Goal: Answer question/provide support

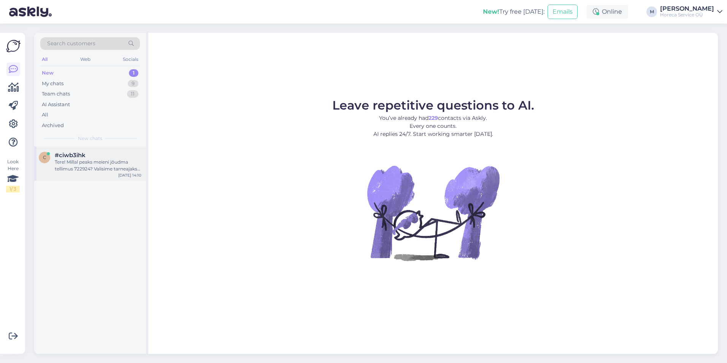
click at [102, 164] on div "Tere! Millal peaks meieni jõudma tellimus 722924? Valisime tarneajaks 6-9 vahem…" at bounding box center [98, 166] width 87 height 14
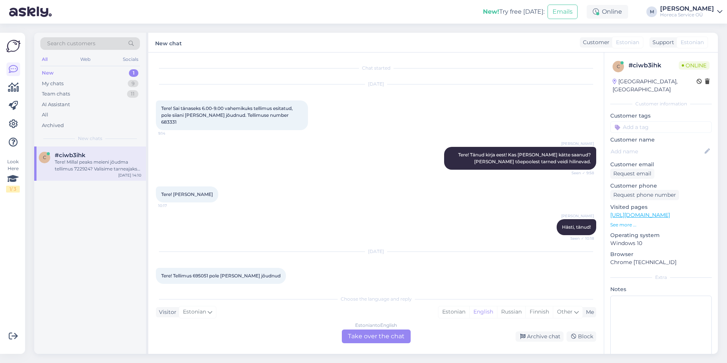
scroll to position [353, 0]
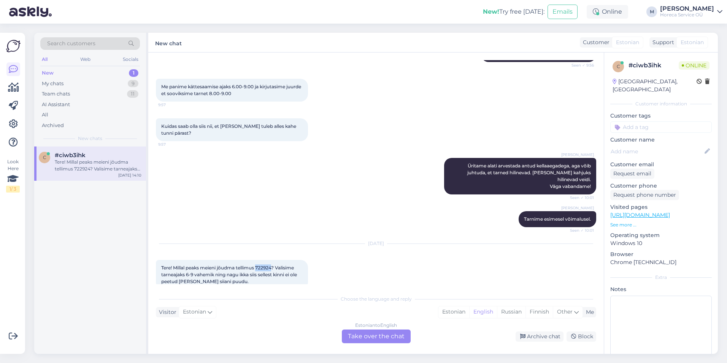
drag, startPoint x: 274, startPoint y: 254, endPoint x: 258, endPoint y: 254, distance: 15.6
click at [258, 265] on span "Tere! Millal peaks meieni jõudma tellimus 722924? Valisime tarneajaks 6-9 vahem…" at bounding box center [229, 274] width 137 height 19
copy span "722924"
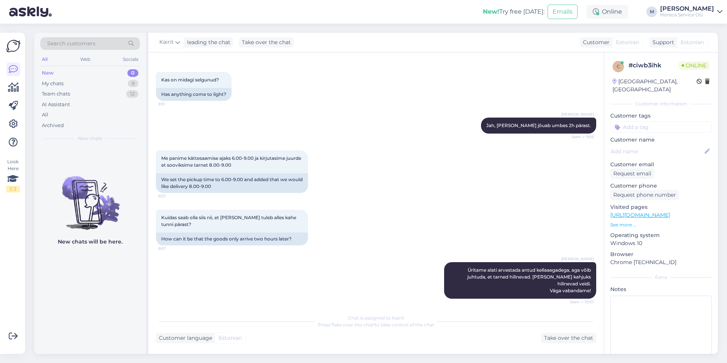
scroll to position [424, 0]
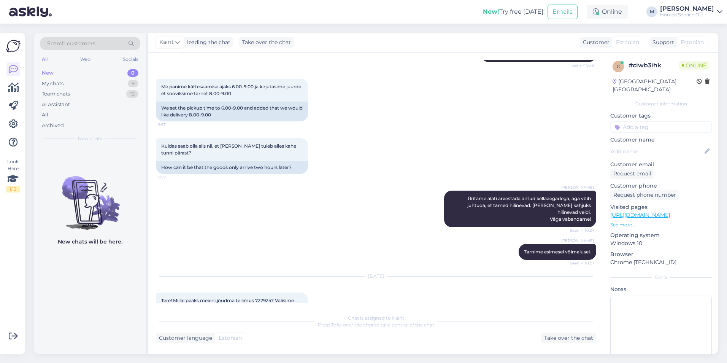
click at [310, 296] on div at bounding box center [311, 321] width 7 height 56
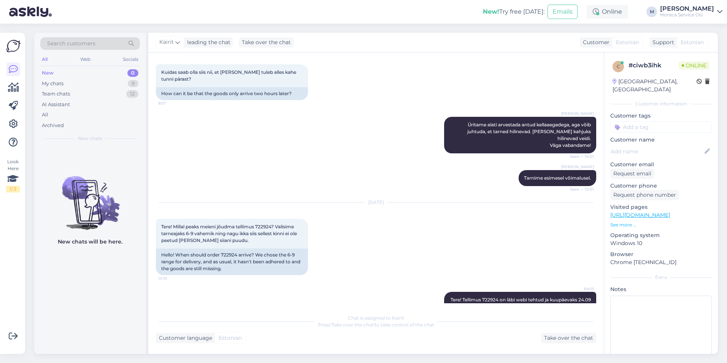
scroll to position [504, 0]
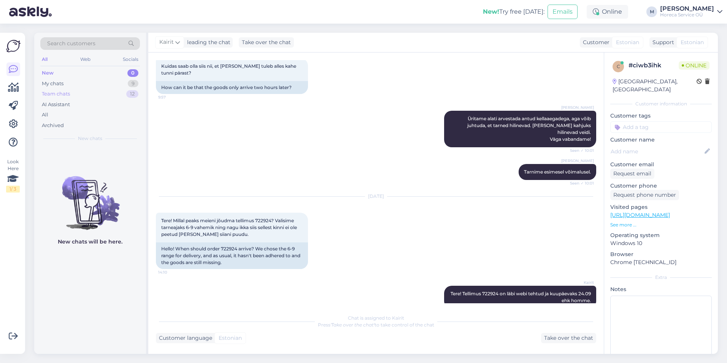
click at [76, 93] on div "Team chats 12" at bounding box center [90, 94] width 100 height 11
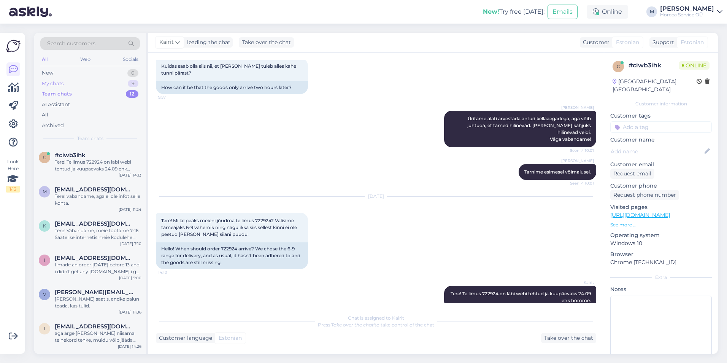
click at [74, 87] on div "My chats 9" at bounding box center [90, 83] width 100 height 11
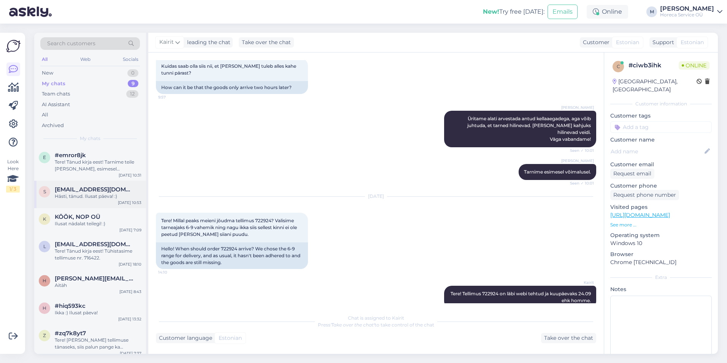
click at [60, 188] on span "[EMAIL_ADDRESS][DOMAIN_NAME]" at bounding box center [94, 189] width 79 height 7
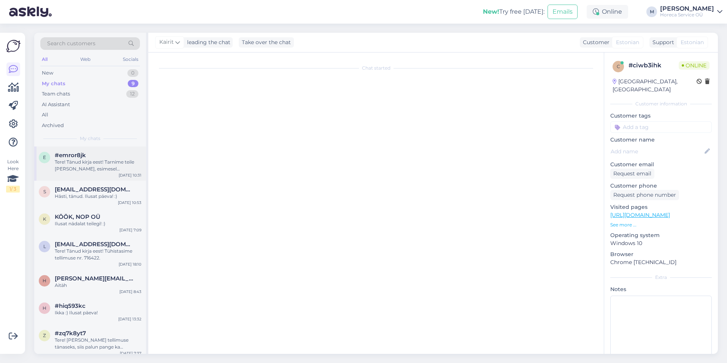
click at [73, 167] on div "Tere! Tänud kirja eest! Tarnime teile [PERSON_NAME], esimesel võimalusel ja eem…" at bounding box center [98, 166] width 87 height 14
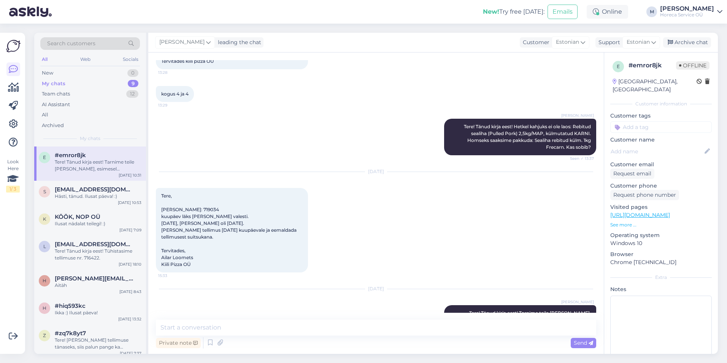
scroll to position [150, 0]
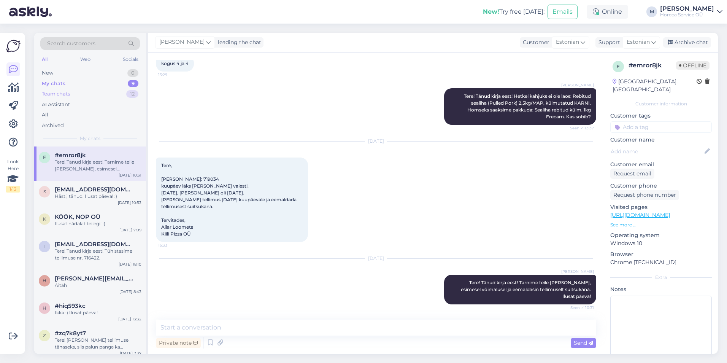
click at [74, 93] on div "Team chats 12" at bounding box center [90, 94] width 100 height 11
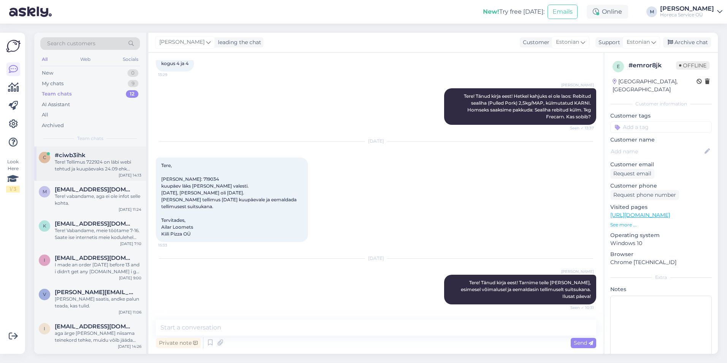
click at [108, 167] on div "Tere! Tellimus 722924 on läbi webi tehtud ja kuupäevaks 24.09 ehk homme." at bounding box center [98, 166] width 87 height 14
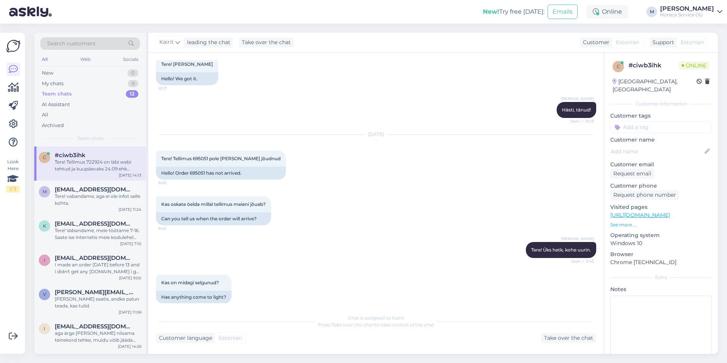
scroll to position [504, 0]
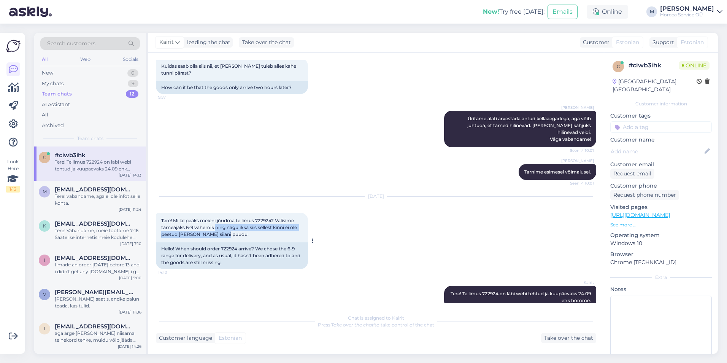
drag, startPoint x: 217, startPoint y: 216, endPoint x: 226, endPoint y: 222, distance: 10.4
click at [226, 222] on span "Tere! Millal peaks meieni jõudma tellimus 722924? Valisime tarneajaks 6-9 vahem…" at bounding box center [229, 227] width 137 height 19
copy span "ning nagu ikka siis sellest kinni ei ole peetud [PERSON_NAME] siiani puudu"
click at [301, 337] on div "Customer language Estonian Take over the chat" at bounding box center [376, 338] width 440 height 10
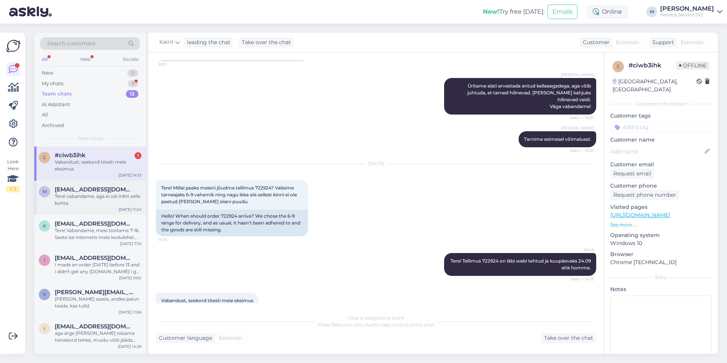
click at [107, 184] on div "m [EMAIL_ADDRESS][DOMAIN_NAME] Tere! vabandame, aga ei ole infot selle kohta. […" at bounding box center [90, 198] width 112 height 34
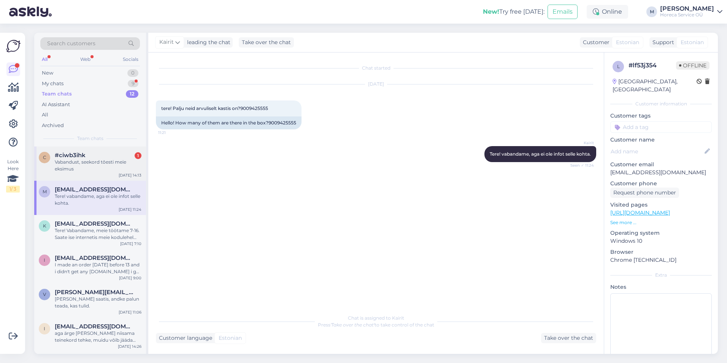
click at [99, 154] on div "#ciwb3ihk 1" at bounding box center [98, 155] width 87 height 7
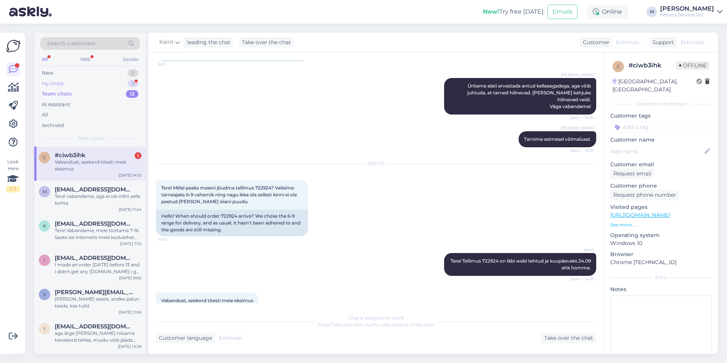
click at [95, 83] on div "My chats 9" at bounding box center [90, 83] width 100 height 11
